Goal: Navigation & Orientation: Go to known website

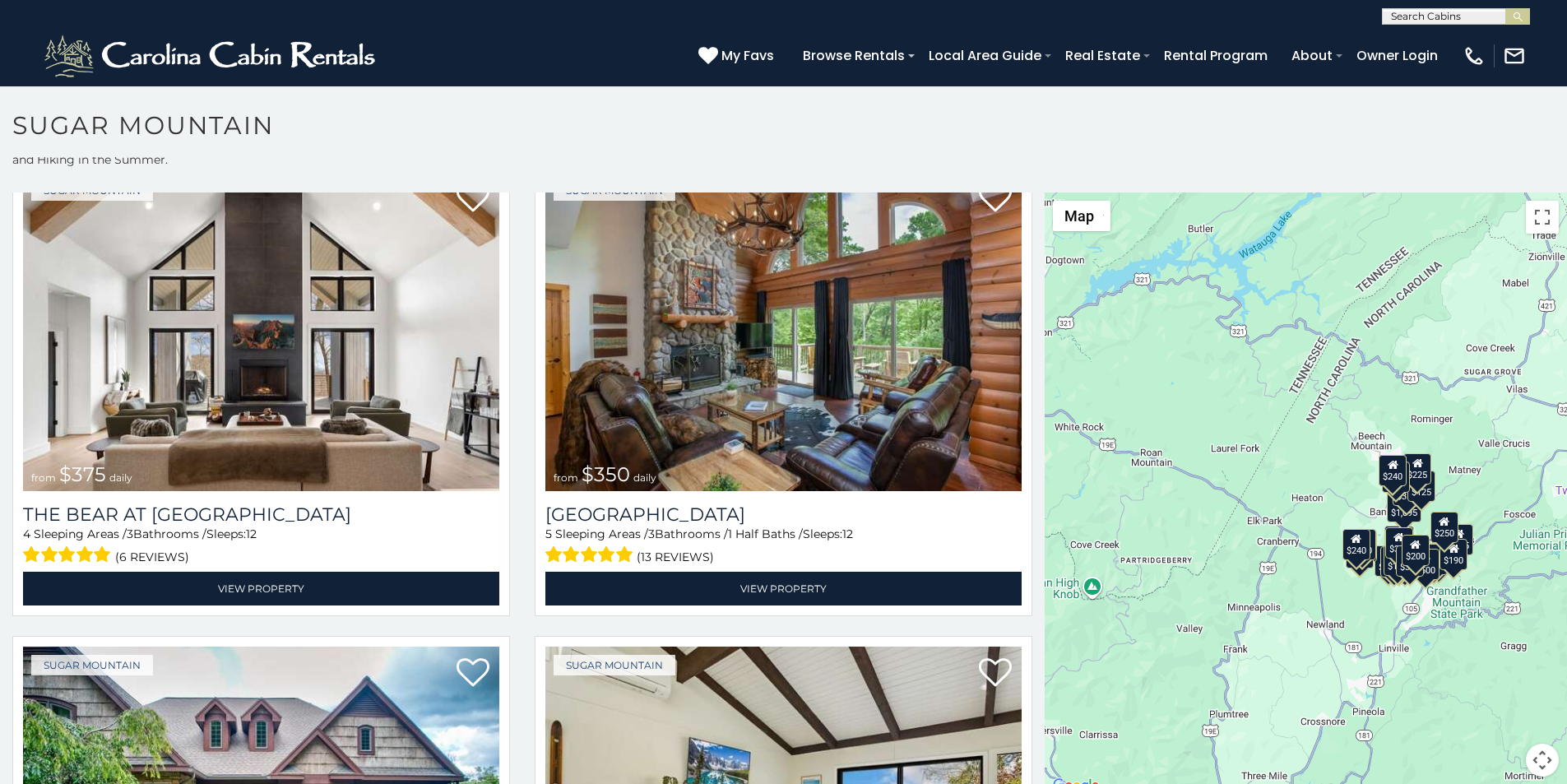
click at [587, 780] on p at bounding box center [784, 502] width 1567 height 620
click at [61, 53] on img at bounding box center [212, 55] width 342 height 49
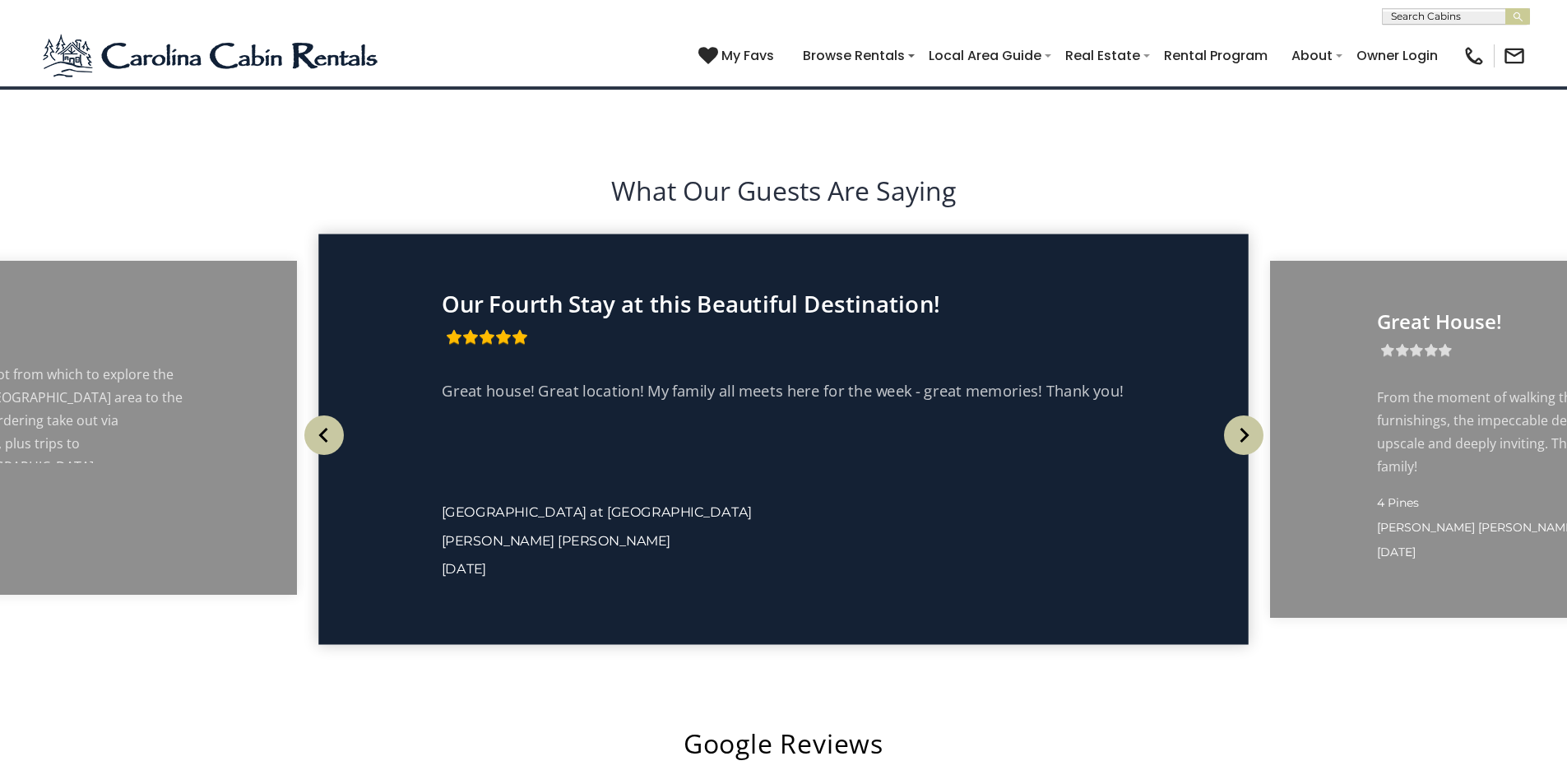
scroll to position [3083, 0]
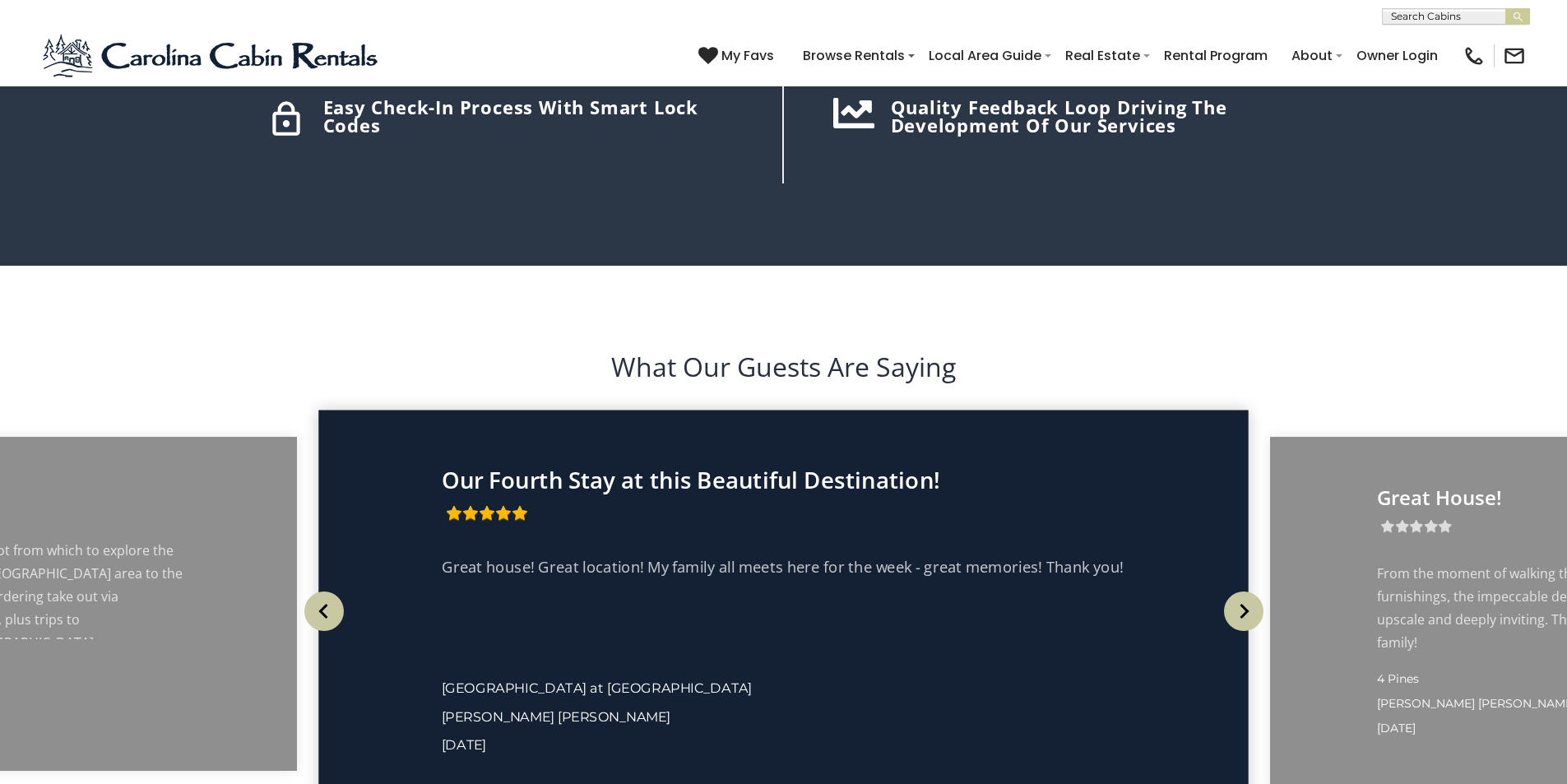
scroll to position [2878, 0]
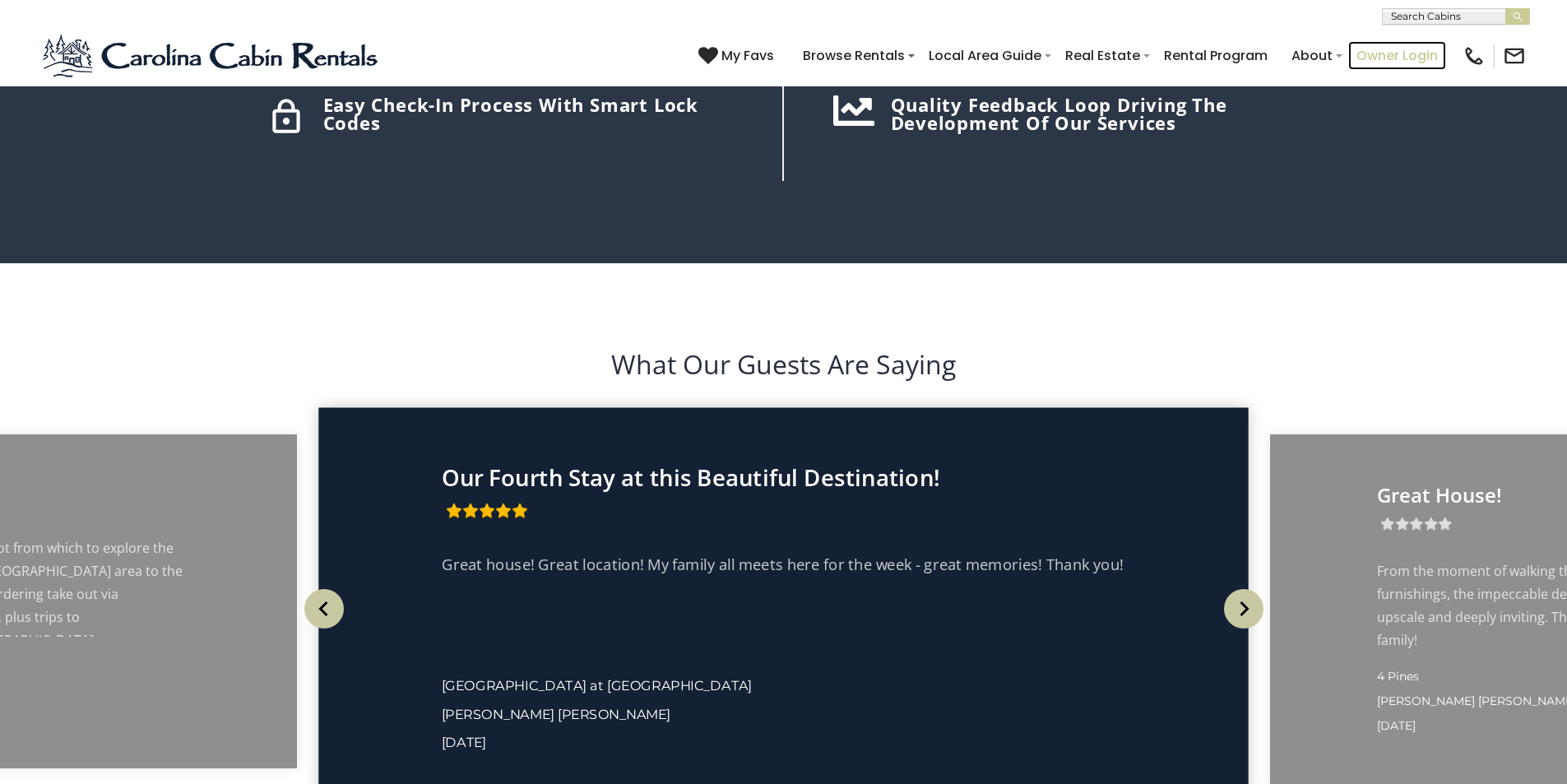
click at [1420, 49] on link "Owner Login" at bounding box center [1397, 55] width 97 height 29
